Goal: Check status: Check status

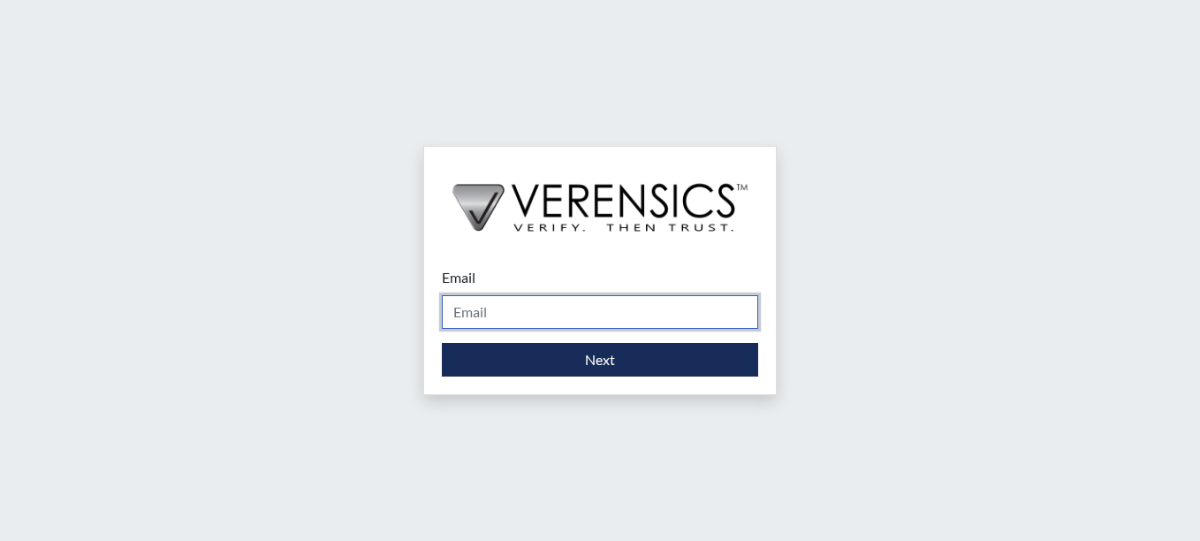
click at [537, 311] on input "Email" at bounding box center [600, 312] width 316 height 34
click at [568, 315] on input "Email" at bounding box center [600, 312] width 316 height 34
type input "[PERSON_NAME][EMAIL_ADDRESS][PERSON_NAME][DOMAIN_NAME]"
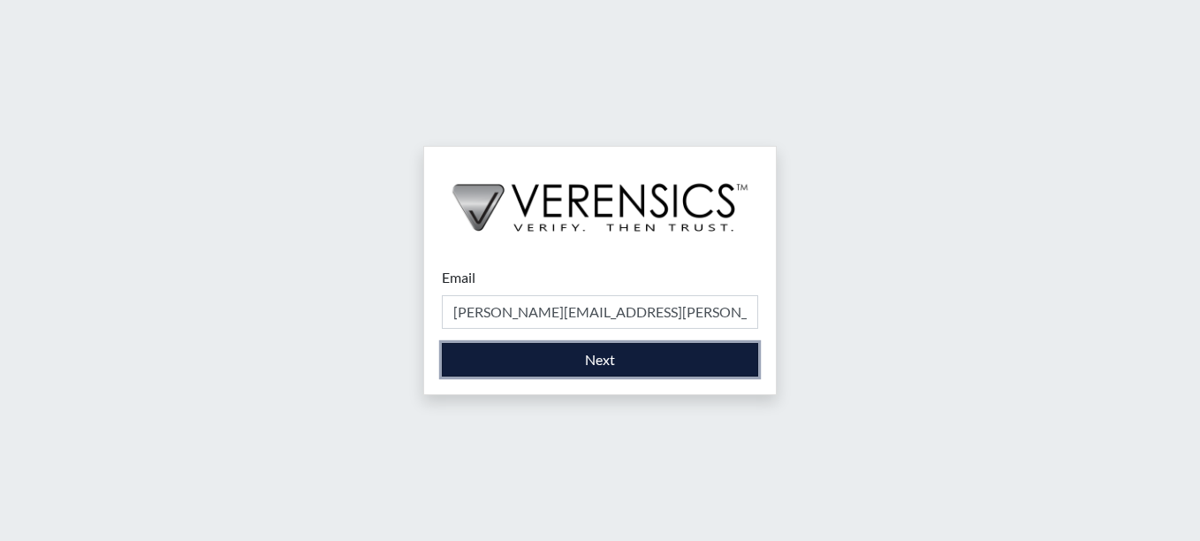
click at [627, 362] on button "Next" at bounding box center [600, 360] width 316 height 34
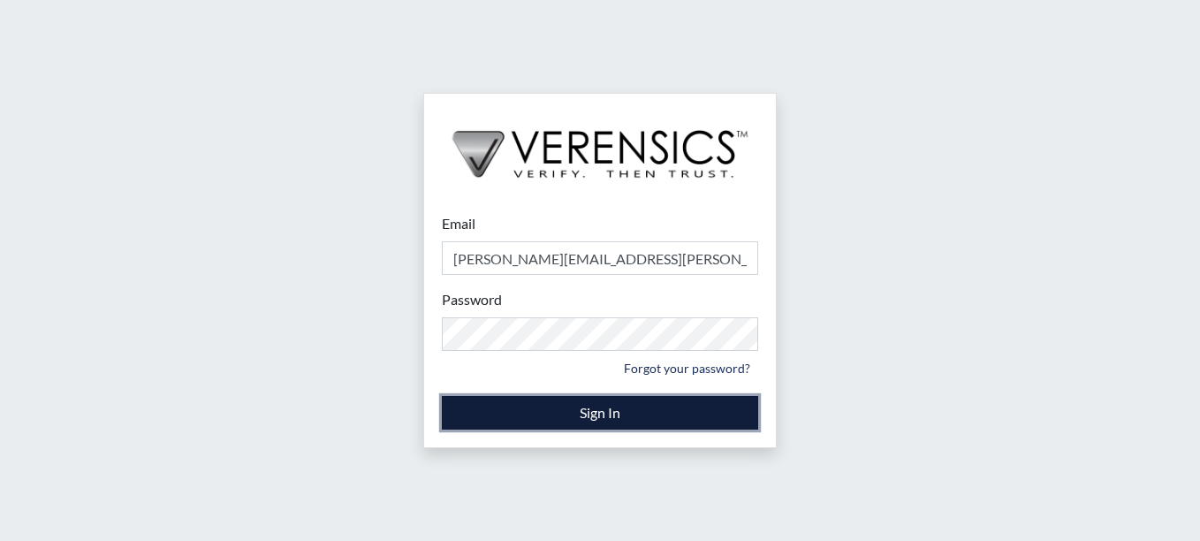
click at [596, 410] on button "Sign In" at bounding box center [600, 413] width 316 height 34
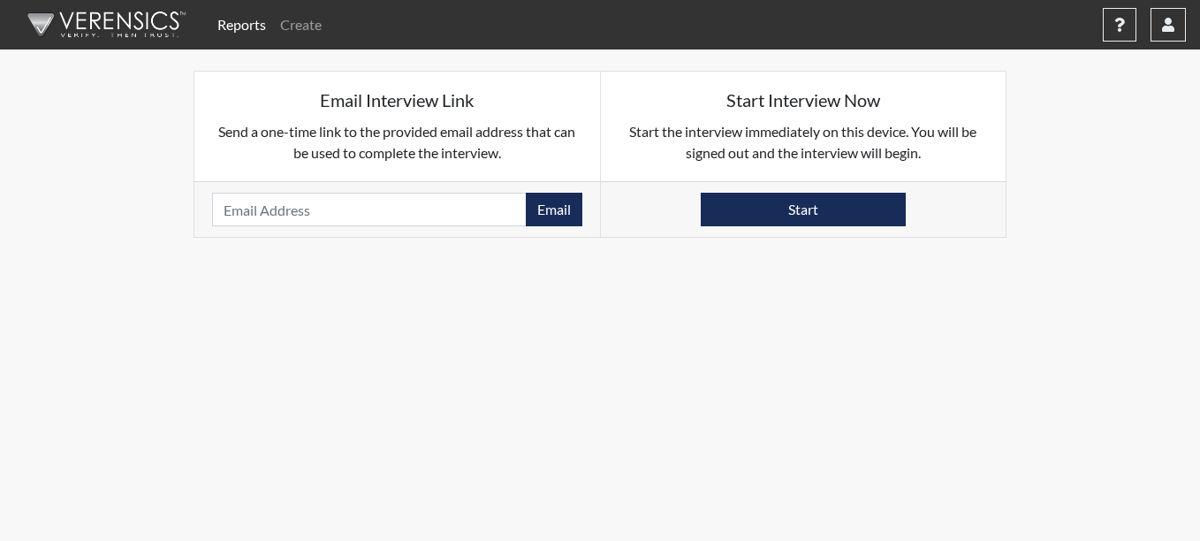
click at [242, 28] on link "Reports" at bounding box center [241, 24] width 63 height 35
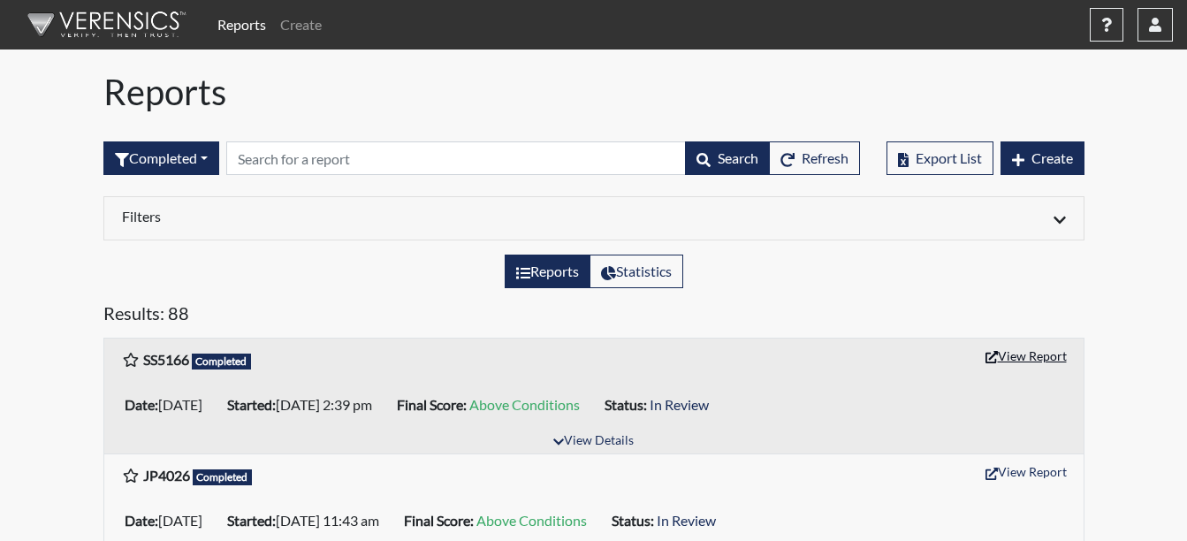
click at [1020, 352] on button "View Report" at bounding box center [1025, 355] width 97 height 27
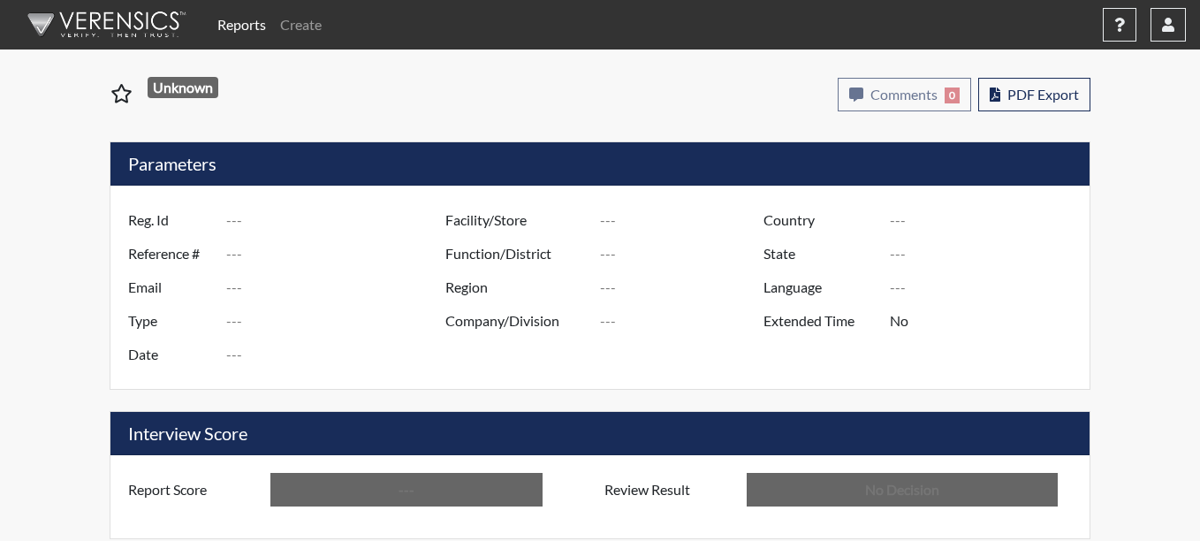
type input "SS5166"
type input "51553"
type input "---"
type input "Corrections Pre-Employment"
type input "Oct 1, 2025"
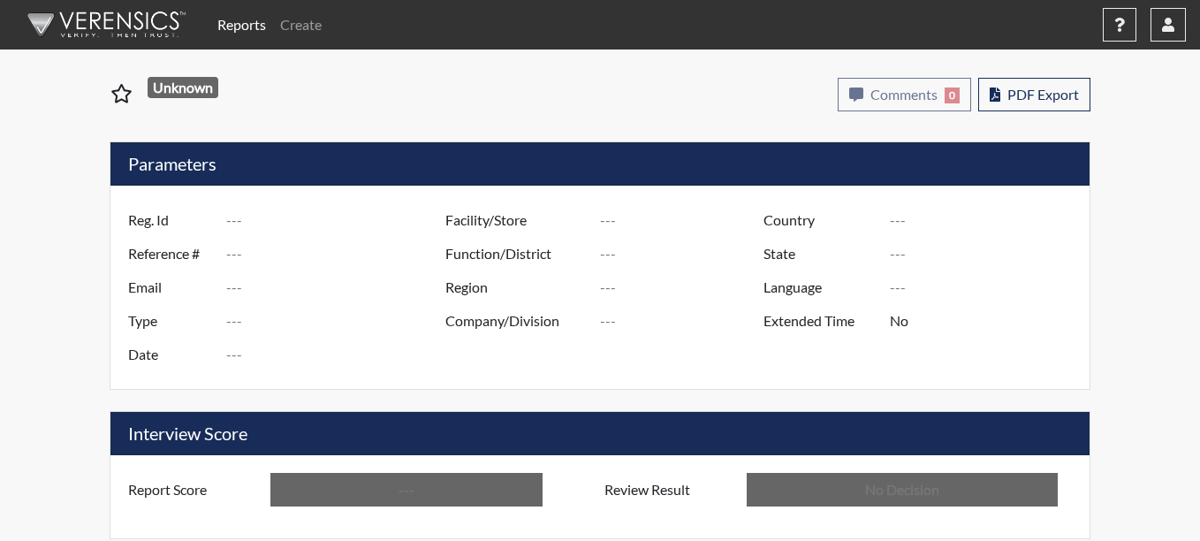
type input "Augusta TC"
type input "North Region"
type input "United States"
type input "Georgia"
type input "English"
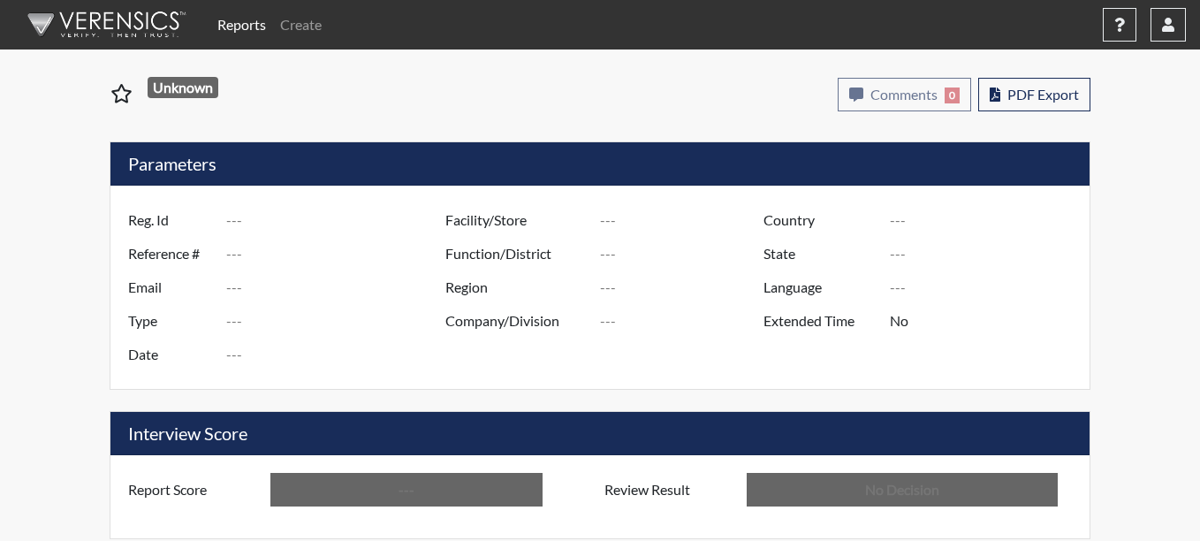
type input "Above Conditions"
type input "In Review"
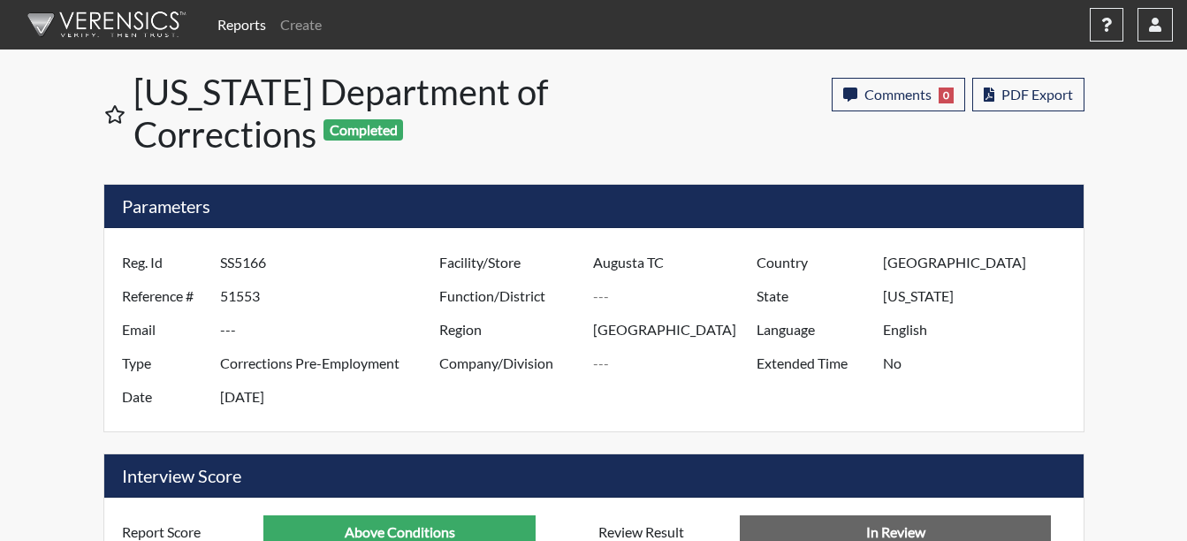
scroll to position [883332, 882891]
